Goal: Task Accomplishment & Management: Manage account settings

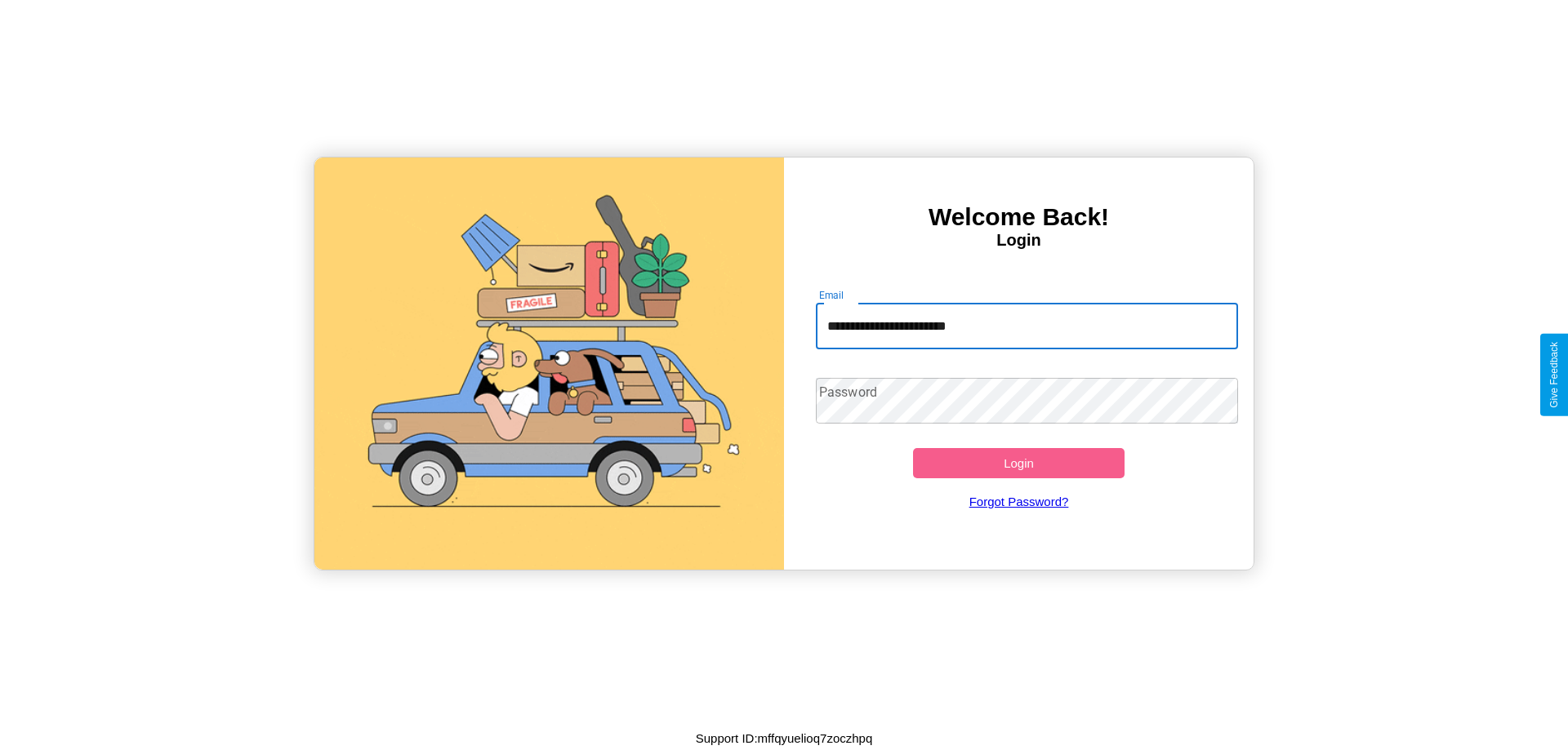
type input "**********"
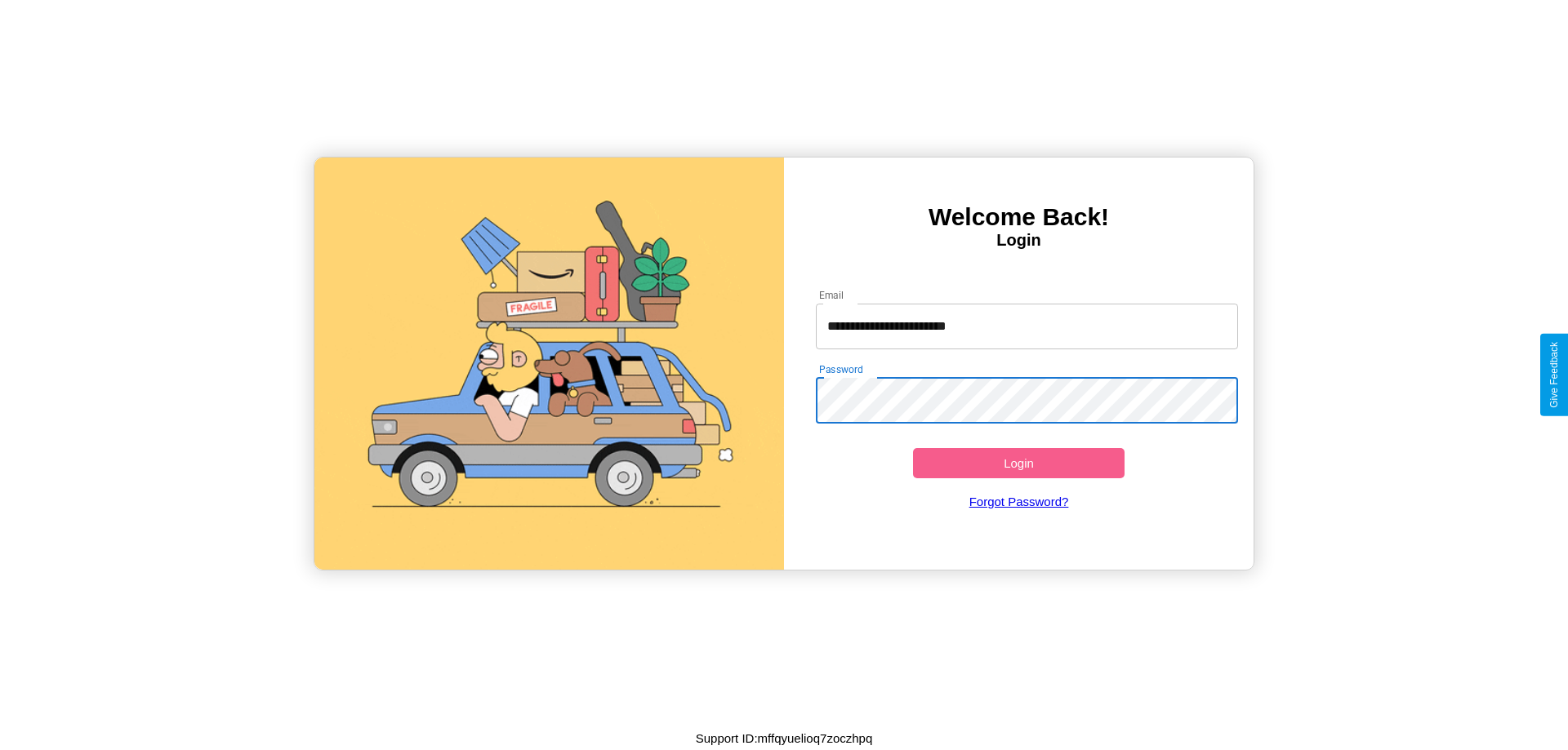
click at [1018, 463] on button "Login" at bounding box center [1019, 464] width 212 height 30
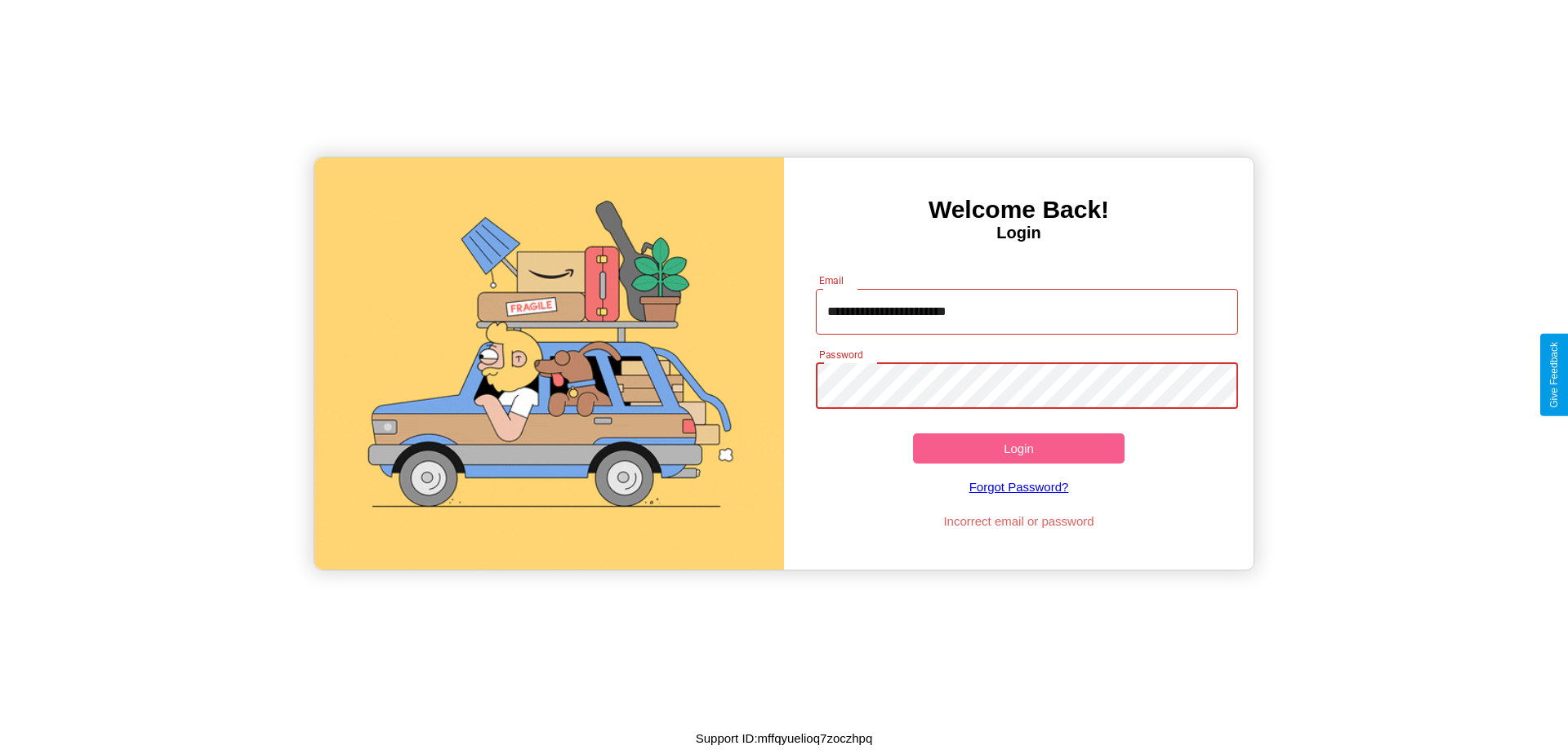
click at [1018, 449] on button "Login" at bounding box center [1019, 449] width 212 height 30
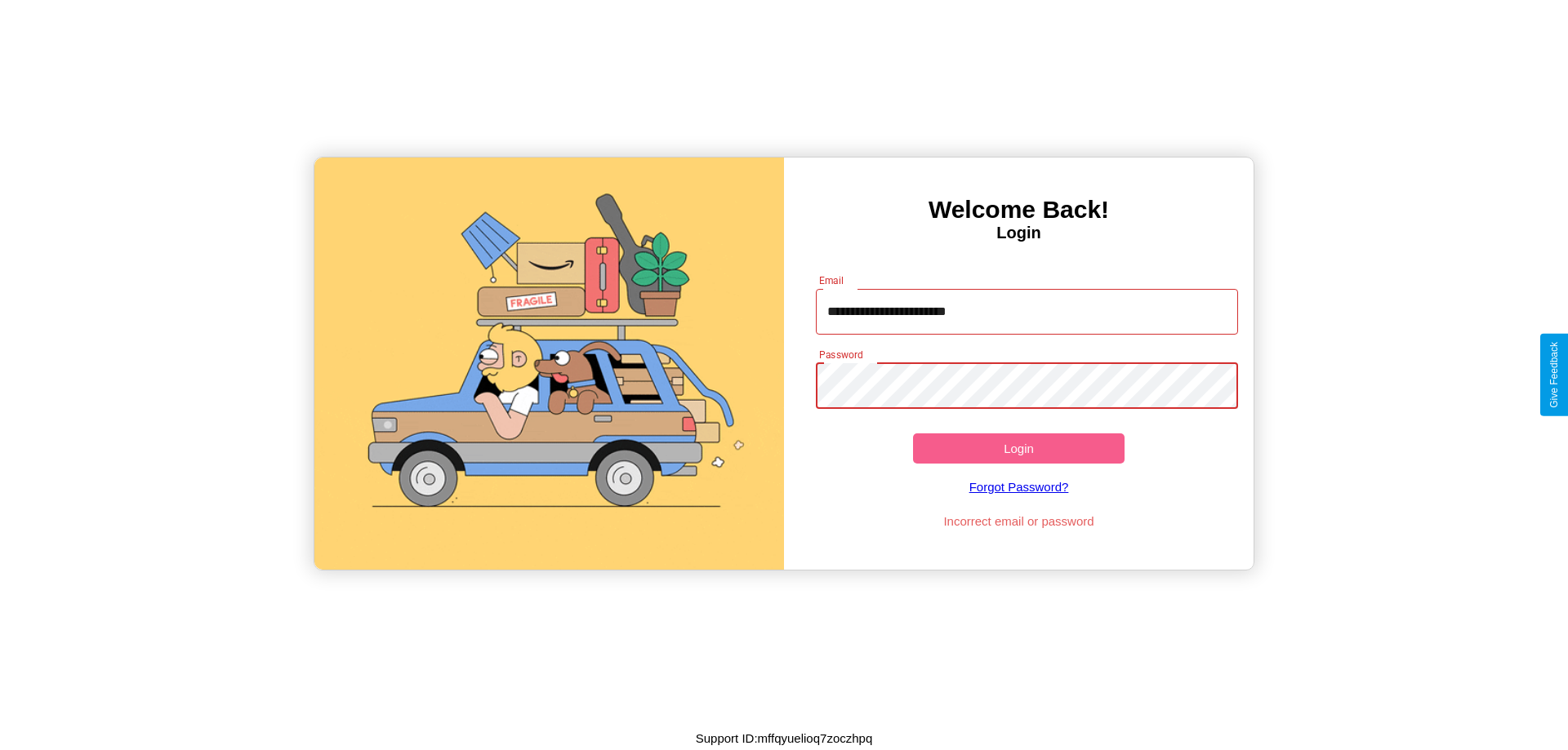
click at [1018, 449] on button "Login" at bounding box center [1019, 449] width 212 height 30
